Goal: Information Seeking & Learning: Find contact information

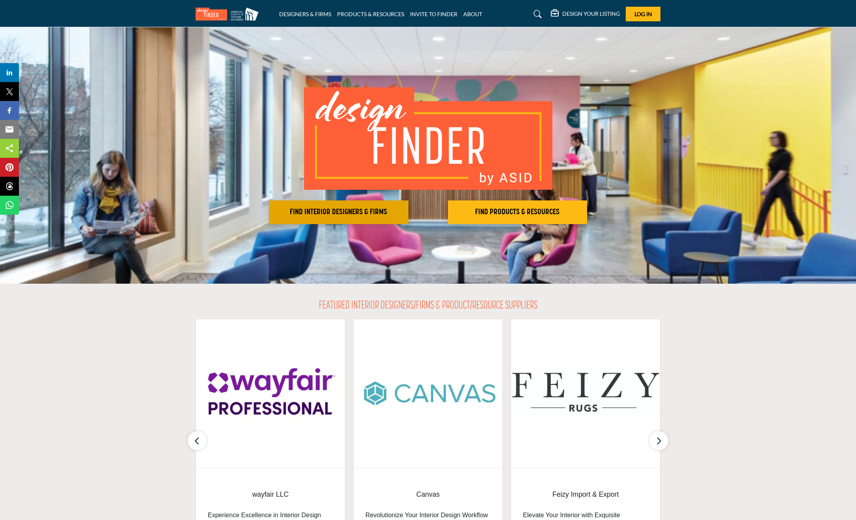
click at [328, 211] on h2 "FIND INTERIOR DESIGNERS & FIRMS" at bounding box center [338, 211] width 135 height 9
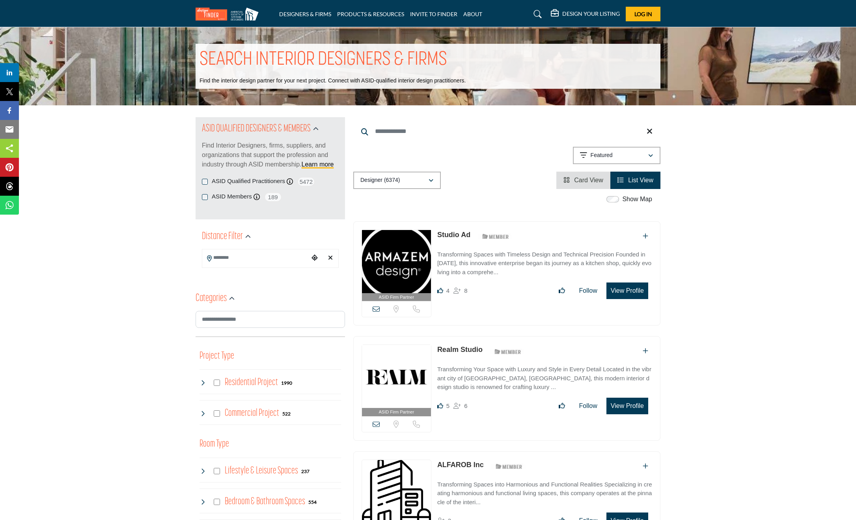
scroll to position [2, 0]
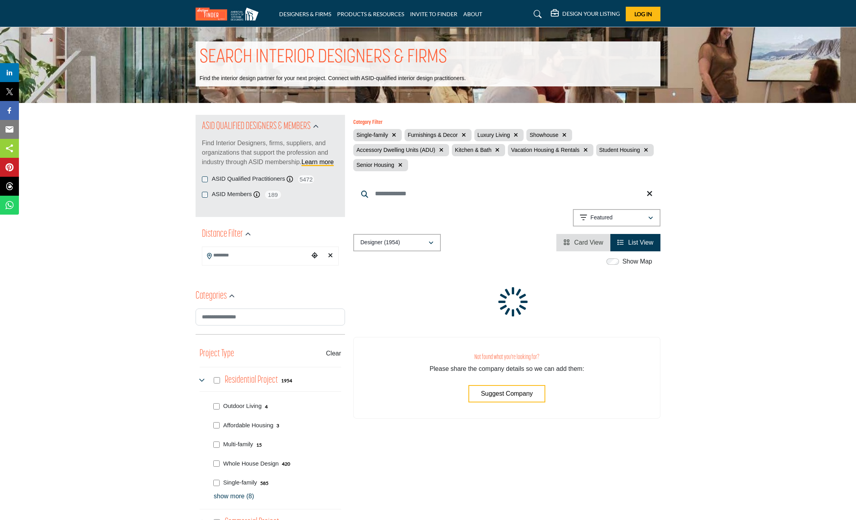
click at [221, 498] on p "show more (8)" at bounding box center [277, 495] width 127 height 9
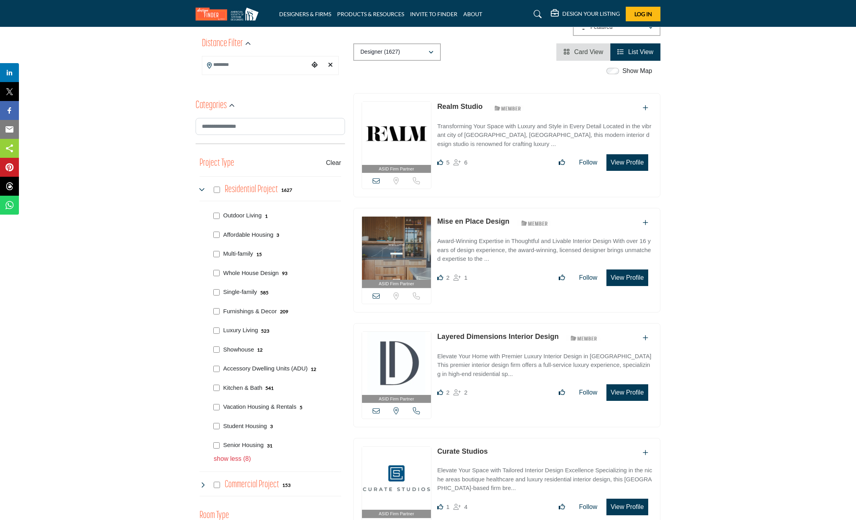
scroll to position [202, 0]
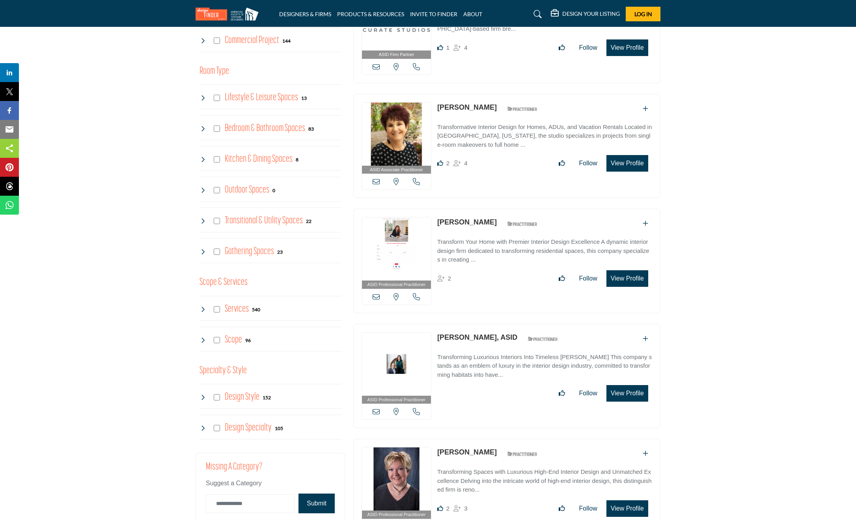
scroll to position [638, 0]
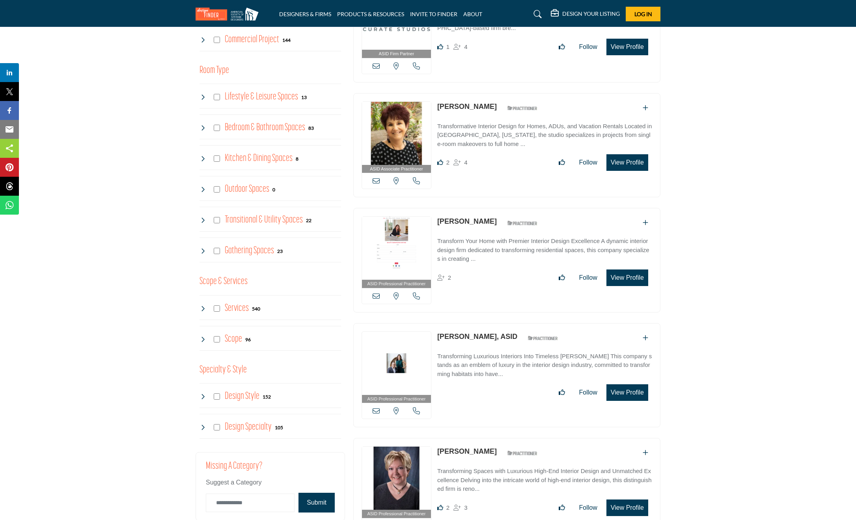
click at [204, 308] on icon at bounding box center [203, 308] width 6 height 6
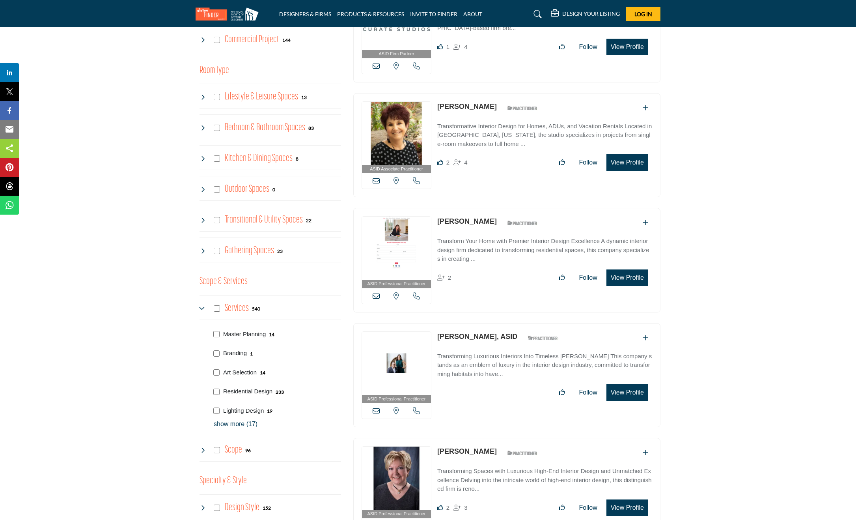
click at [203, 452] on icon at bounding box center [203, 450] width 6 height 6
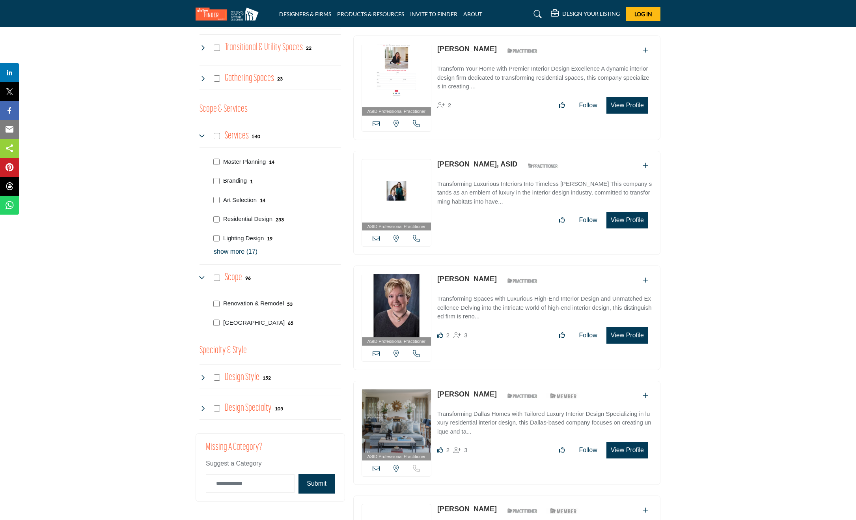
scroll to position [813, 0]
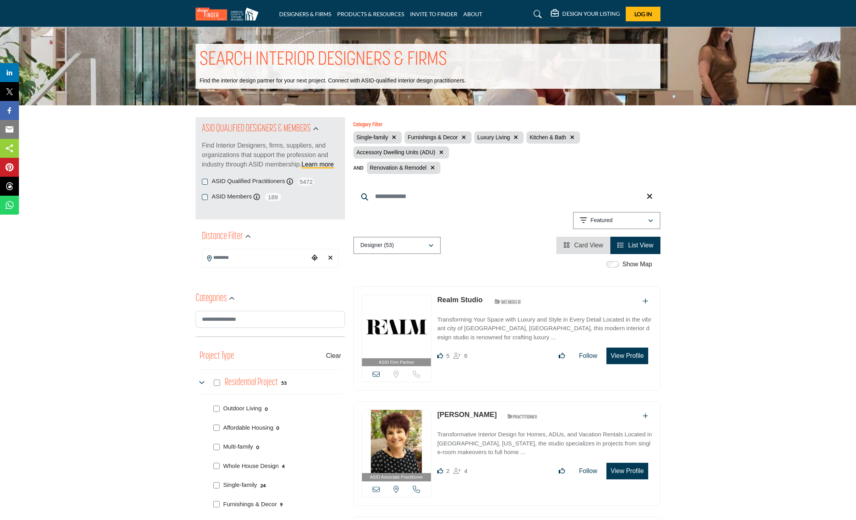
click at [229, 257] on input "Search Location" at bounding box center [255, 257] width 106 height 15
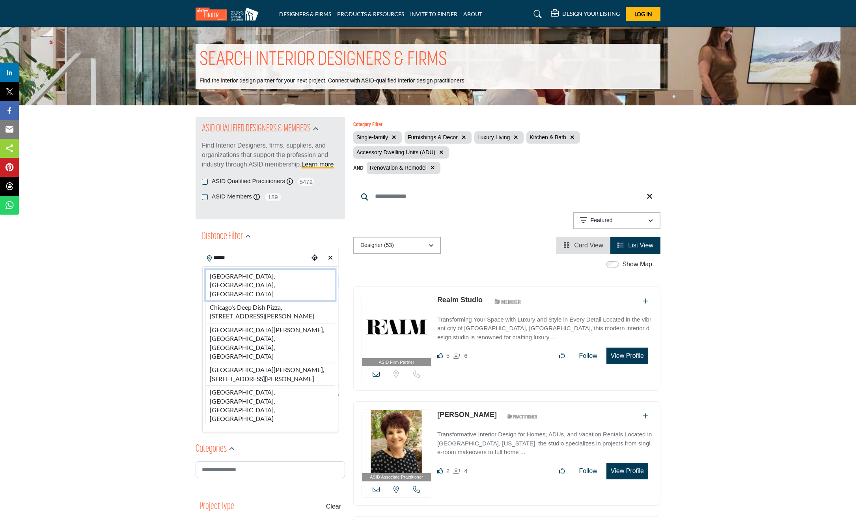
click at [230, 277] on li "[GEOGRAPHIC_DATA], [GEOGRAPHIC_DATA], [GEOGRAPHIC_DATA]" at bounding box center [270, 284] width 130 height 31
type input "**********"
type input "***"
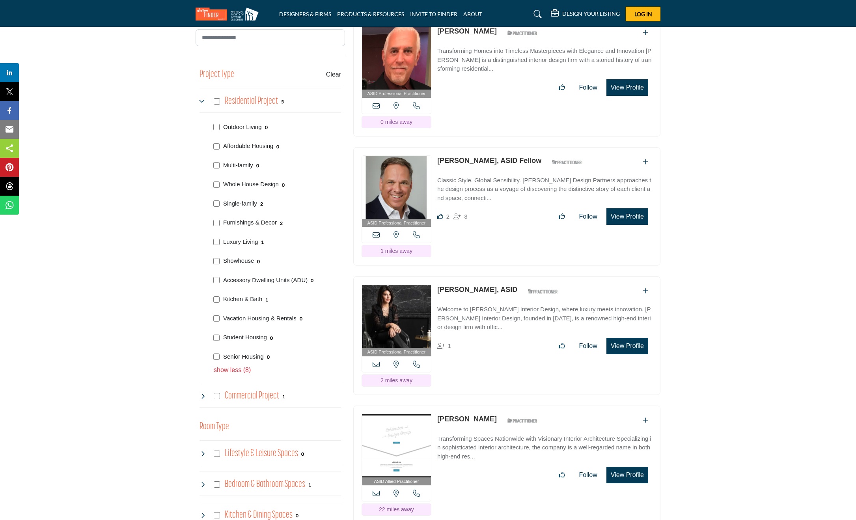
scroll to position [446, 0]
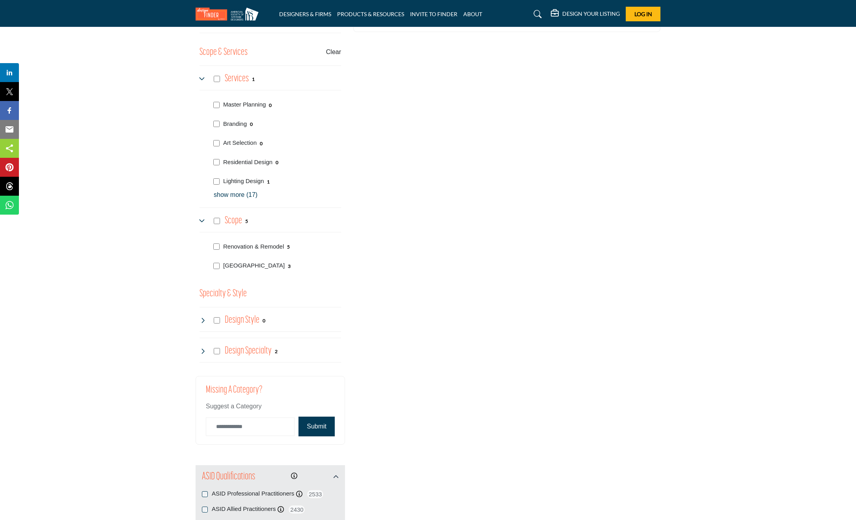
scroll to position [1018, 0]
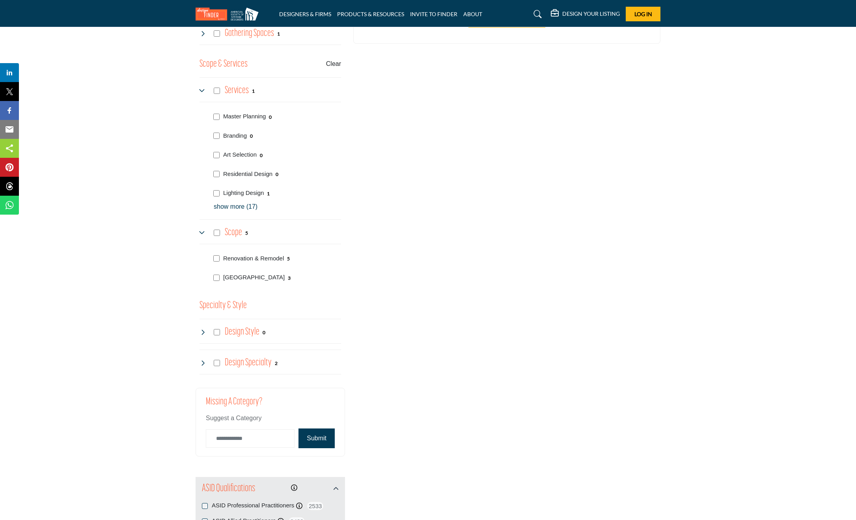
click at [229, 208] on p "show more (17)" at bounding box center [277, 206] width 127 height 9
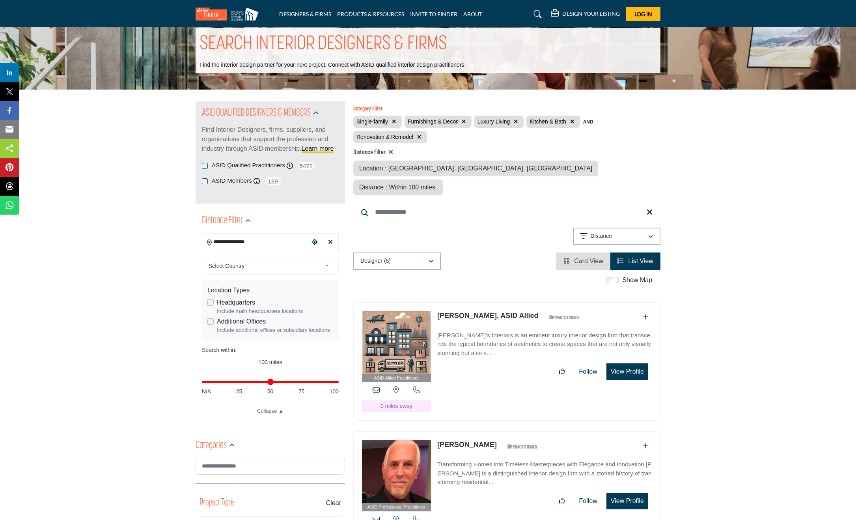
scroll to position [0, 0]
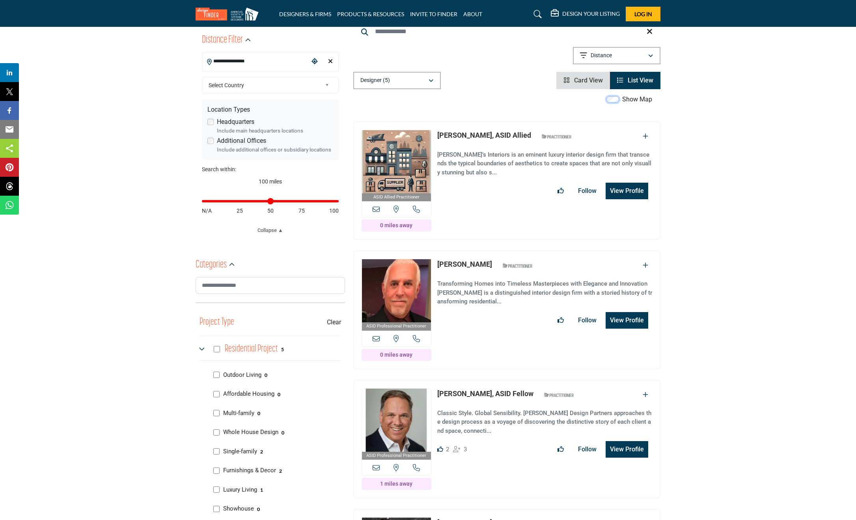
scroll to position [194, 0]
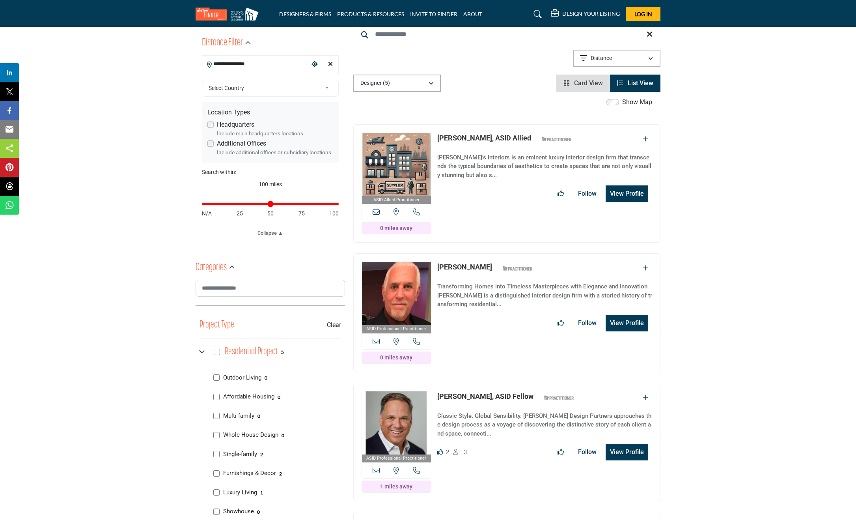
click at [530, 153] on p "[PERSON_NAME]’s Interiors is an eminent luxury interior design firm that transc…" at bounding box center [544, 166] width 215 height 27
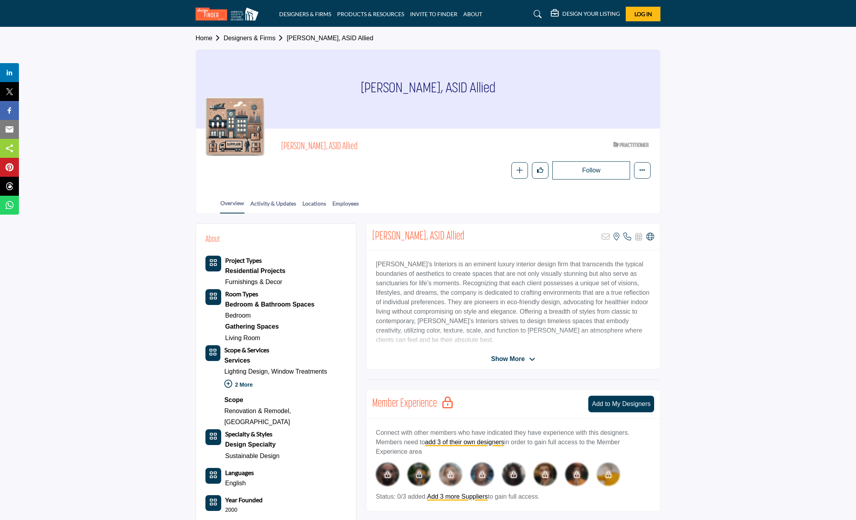
click at [500, 362] on span "Show More" at bounding box center [508, 358] width 34 height 9
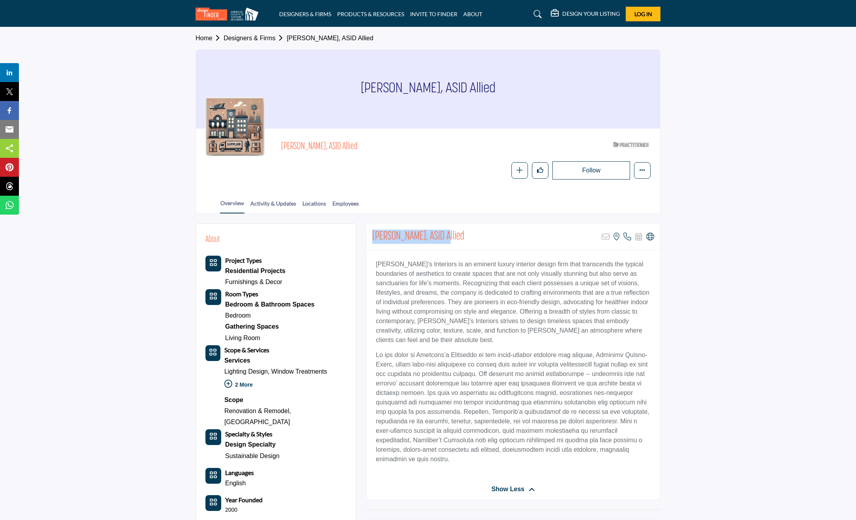
drag, startPoint x: 373, startPoint y: 237, endPoint x: 444, endPoint y: 233, distance: 70.7
click at [444, 233] on h2 "[PERSON_NAME], ASID Allied" at bounding box center [418, 236] width 92 height 14
